Goal: Task Accomplishment & Management: Manage account settings

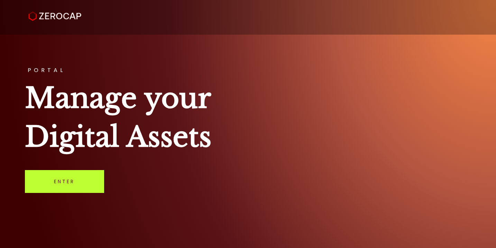
click at [75, 175] on link "Enter" at bounding box center [64, 181] width 79 height 23
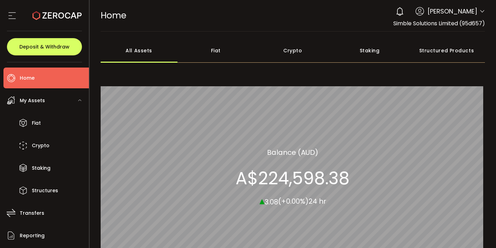
click at [395, 11] on icon at bounding box center [400, 12] width 10 height 10
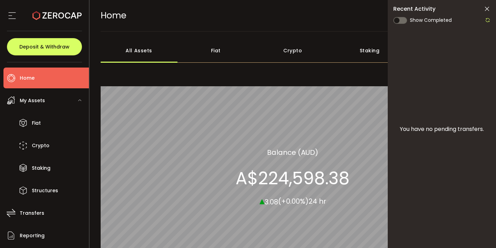
click at [486, 12] on icon at bounding box center [487, 9] width 7 height 7
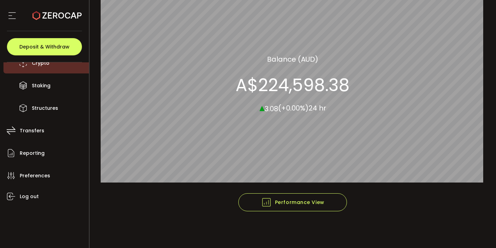
scroll to position [82, 0]
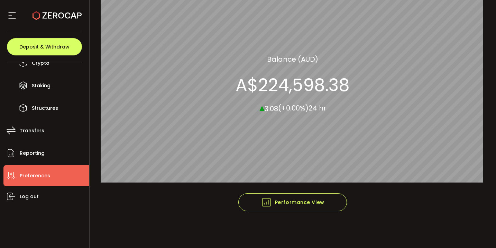
click at [36, 178] on span "Preferences" at bounding box center [35, 176] width 30 height 10
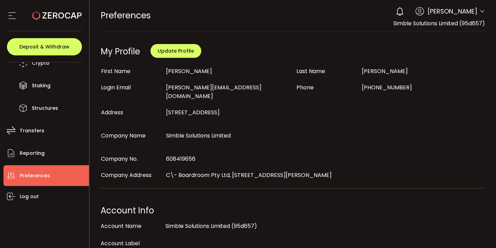
click at [11, 12] on use at bounding box center [11, 15] width 7 height 7
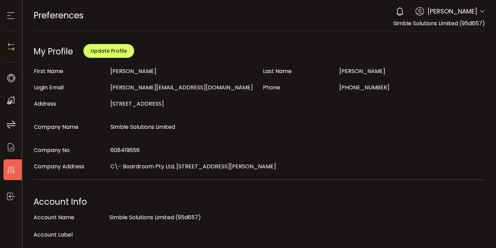
click at [11, 19] on use at bounding box center [10, 15] width 7 height 7
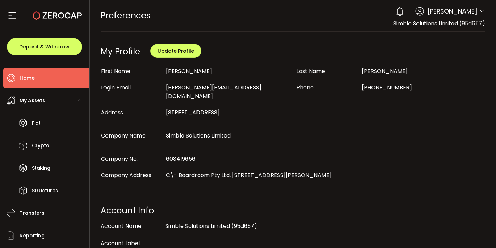
click at [31, 78] on span "Home" at bounding box center [27, 78] width 15 height 10
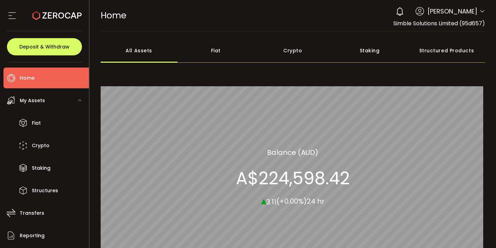
click at [480, 11] on icon at bounding box center [483, 12] width 6 height 6
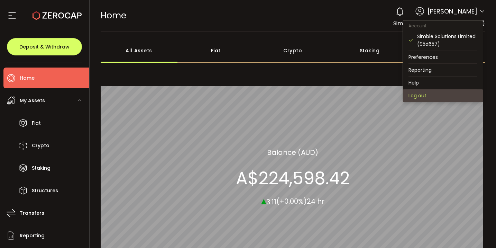
click at [419, 97] on li "Log out" at bounding box center [443, 95] width 80 height 12
